Goal: Transaction & Acquisition: Purchase product/service

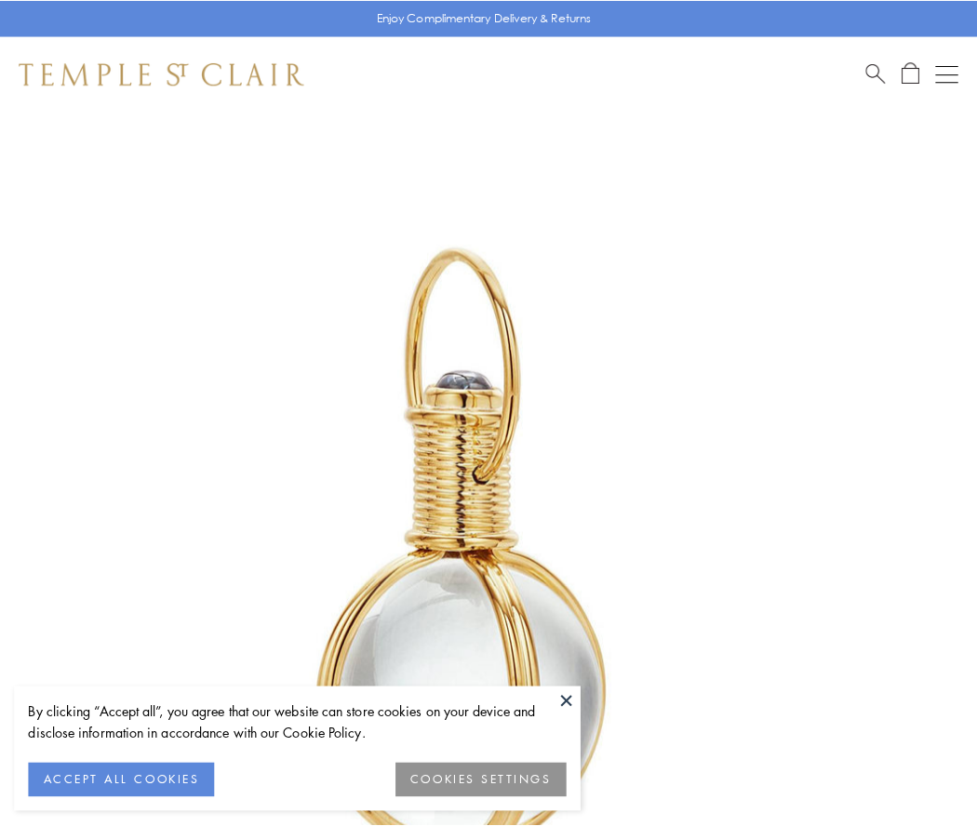
scroll to position [486, 0]
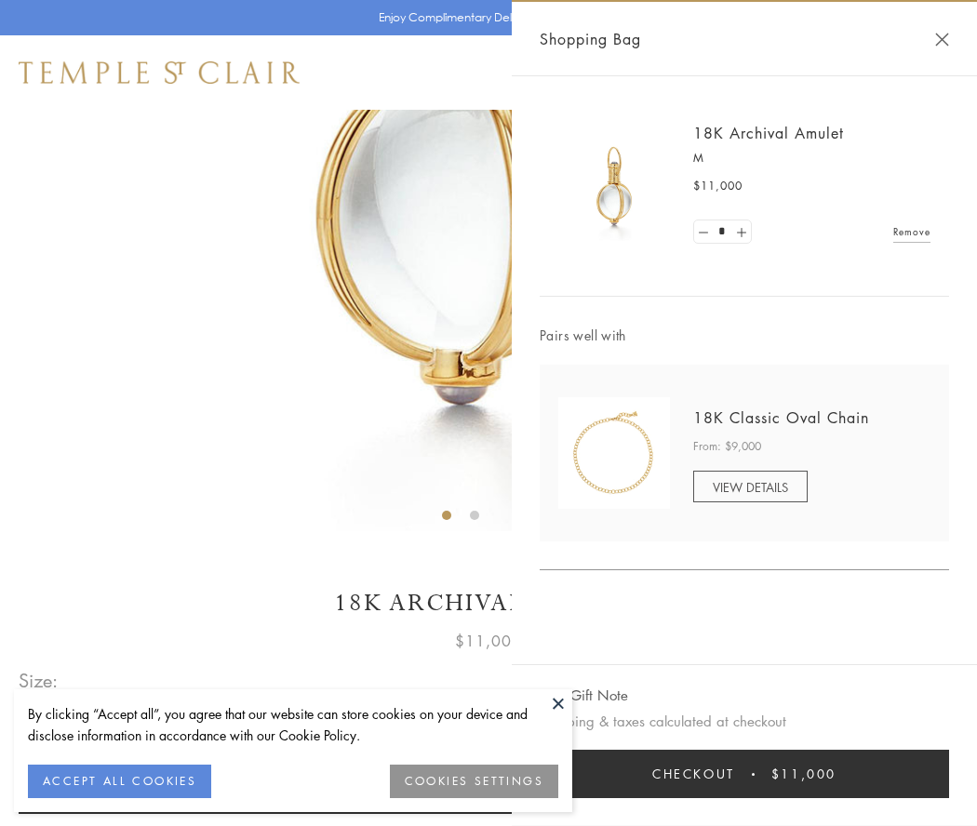
click at [744, 774] on button "Checkout $11,000" at bounding box center [744, 774] width 409 height 48
